Goal: Task Accomplishment & Management: Use online tool/utility

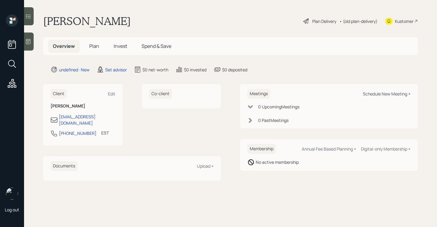
click at [383, 94] on div "Schedule New Meeting +" at bounding box center [387, 94] width 48 height 6
select select "round-robin"
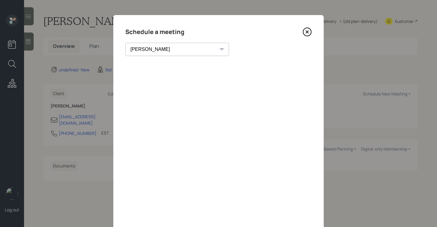
click at [310, 32] on icon at bounding box center [307, 31] width 9 height 9
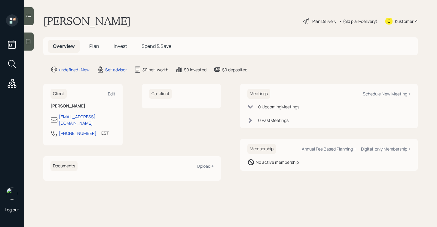
click at [31, 42] on icon at bounding box center [28, 42] width 6 height 6
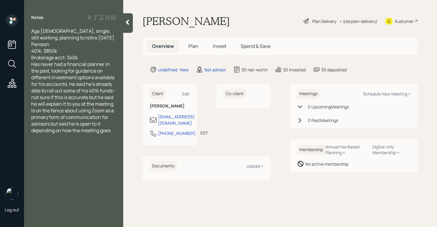
click at [109, 59] on div "Brokerage acct: $40k" at bounding box center [73, 57] width 85 height 7
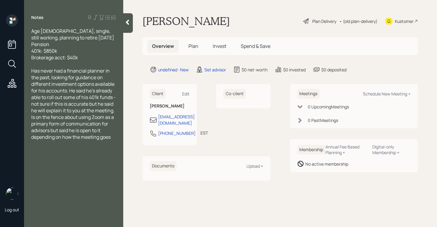
click at [130, 27] on div at bounding box center [128, 23] width 10 height 20
